Goal: Find contact information: Find contact information

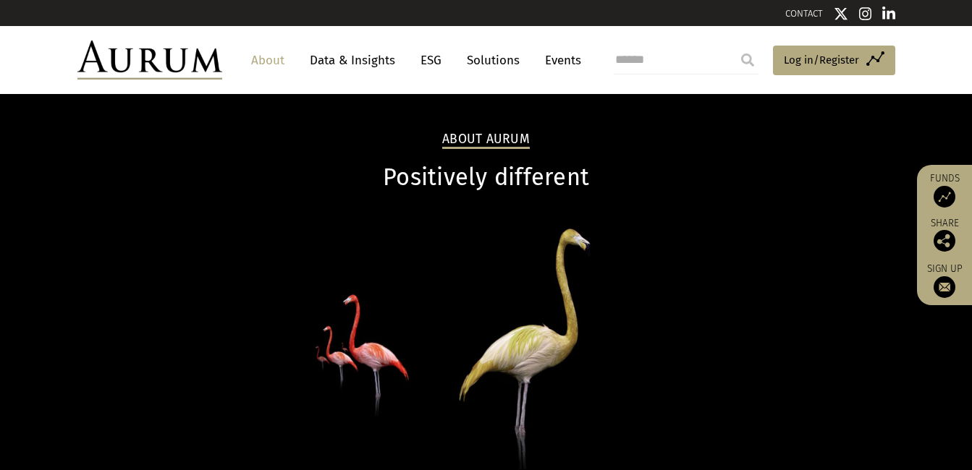
click at [261, 62] on link "About" at bounding box center [268, 60] width 48 height 27
click at [816, 10] on link "CONTACT" at bounding box center [804, 13] width 38 height 11
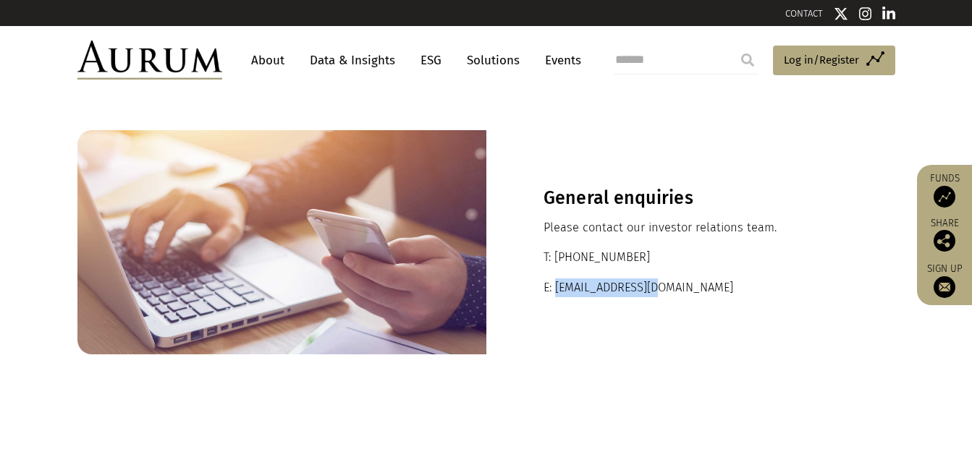
drag, startPoint x: 663, startPoint y: 288, endPoint x: 556, endPoint y: 288, distance: 107.1
click at [556, 288] on p "E: ir@aurumfunds.com" at bounding box center [690, 288] width 295 height 19
copy p "ir@aurumfunds.com"
